Goal: Transaction & Acquisition: Register for event/course

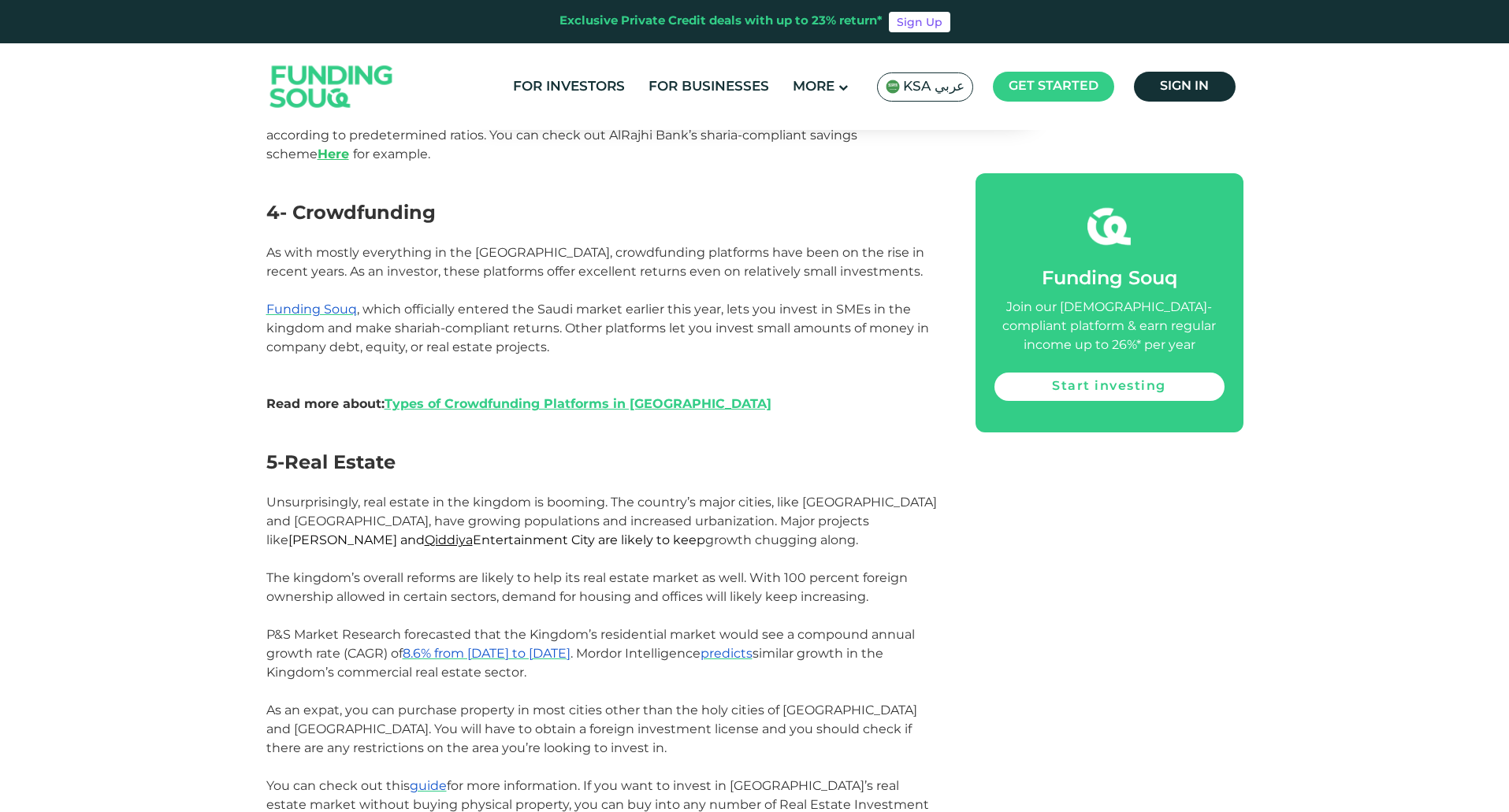
scroll to position [2207, 0]
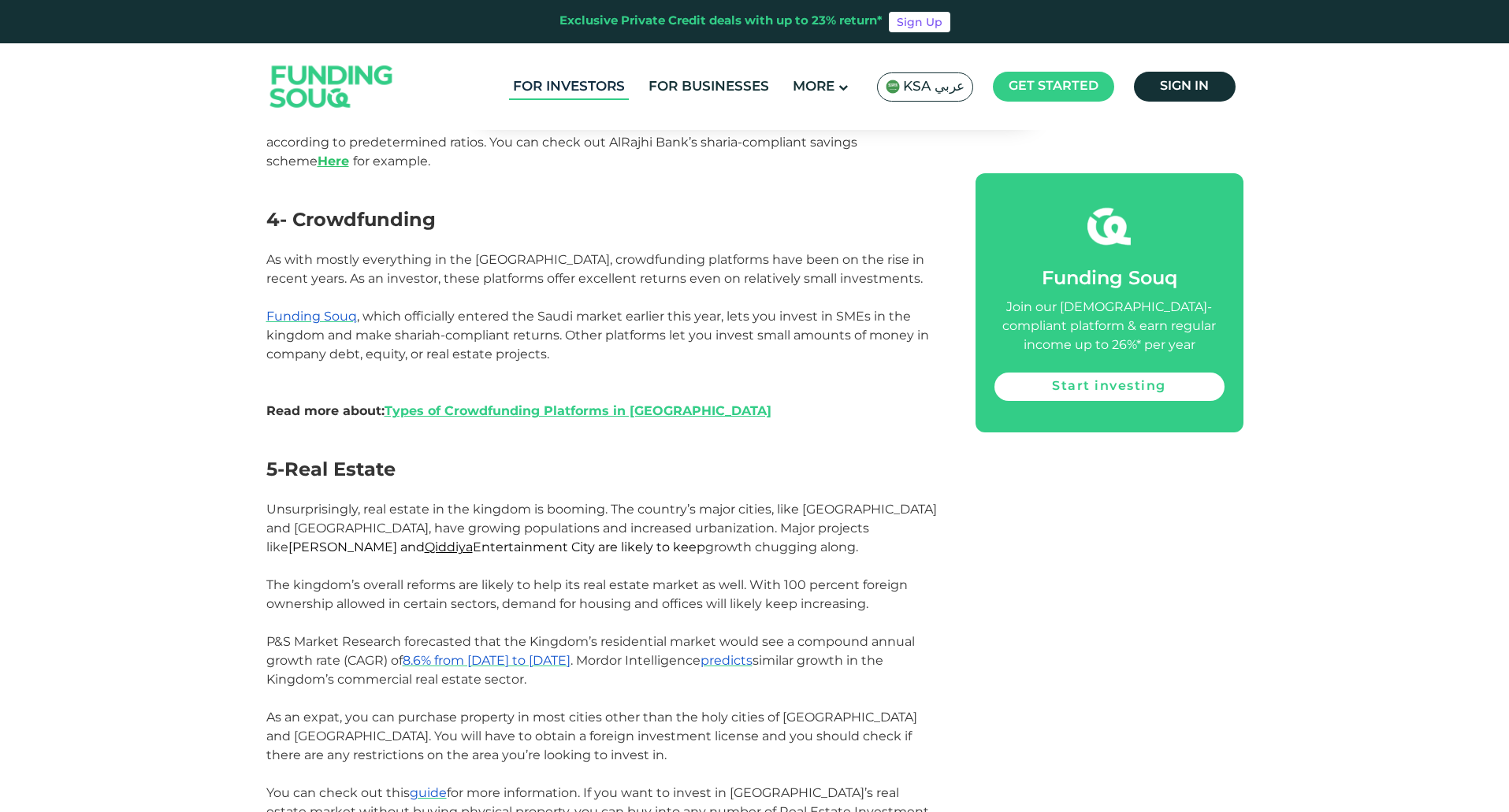
click at [601, 89] on link "For Investors" at bounding box center [569, 87] width 120 height 26
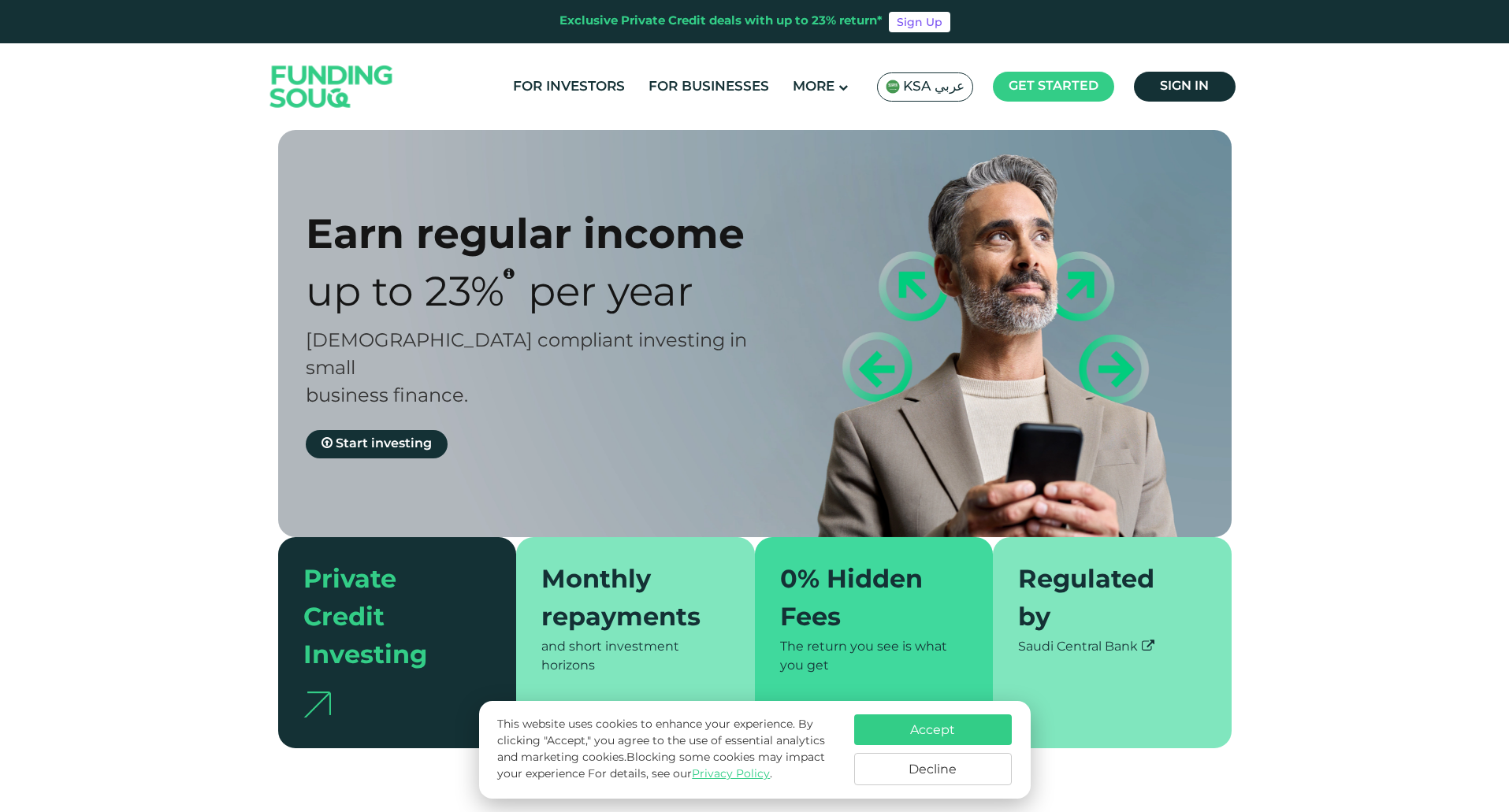
click at [941, 732] on button "Accept" at bounding box center [933, 730] width 158 height 30
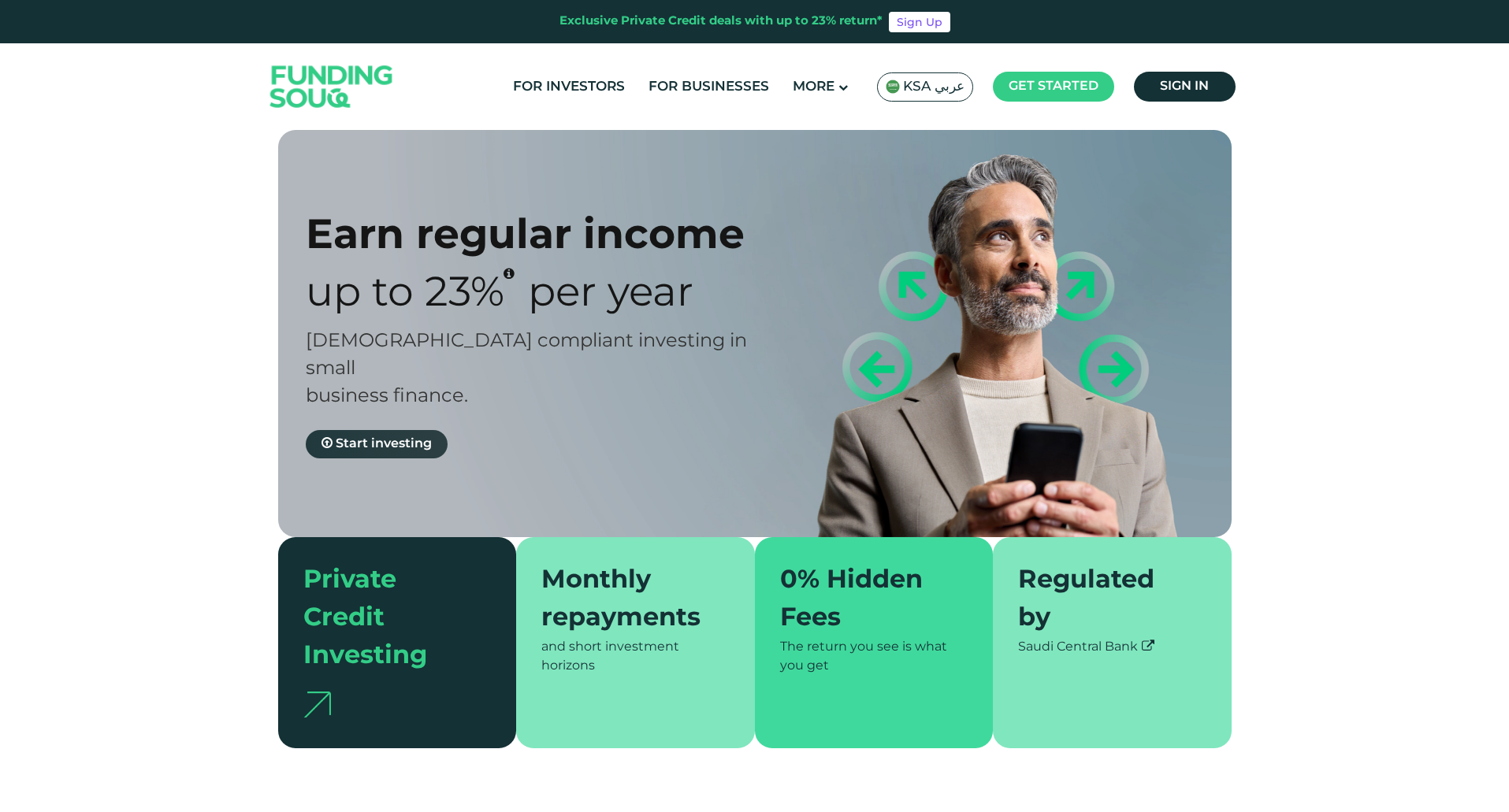
click at [426, 431] on link "Start investing" at bounding box center [377, 445] width 142 height 29
